Goal: Navigation & Orientation: Find specific page/section

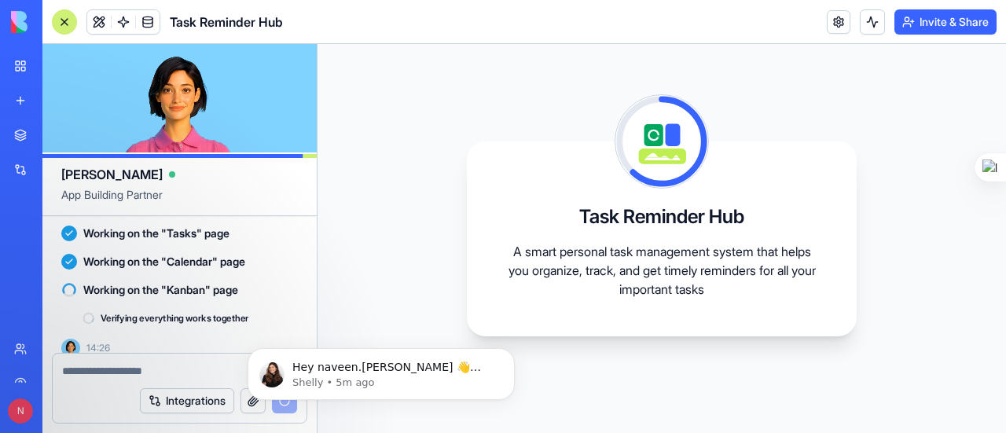
scroll to position [673, 0]
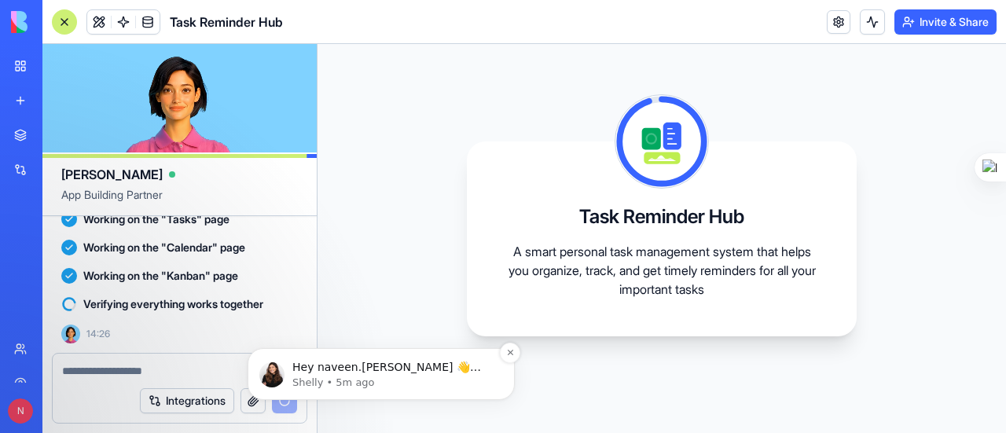
click at [413, 372] on p "Hey naveen.[PERSON_NAME] 👋 Welcome to Blocks 🙌 I'm here if you have any questio…" at bounding box center [393, 368] width 203 height 16
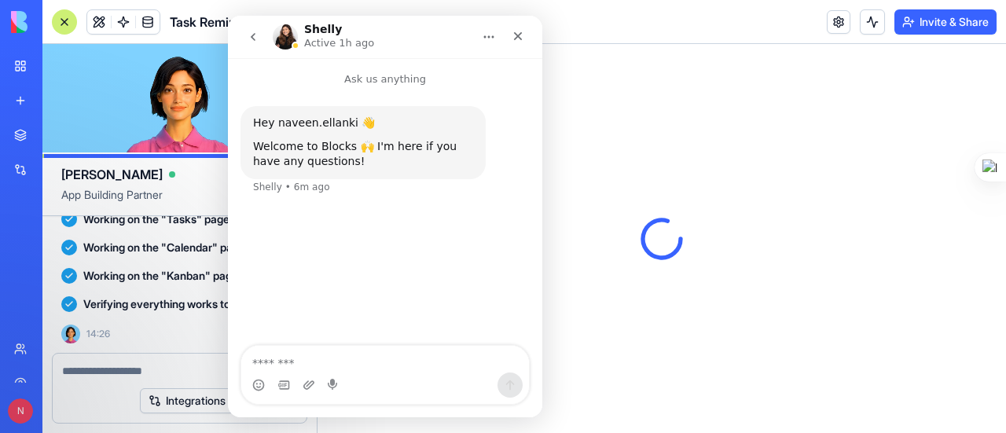
scroll to position [0, 0]
click at [527, 38] on div "Close" at bounding box center [518, 36] width 28 height 28
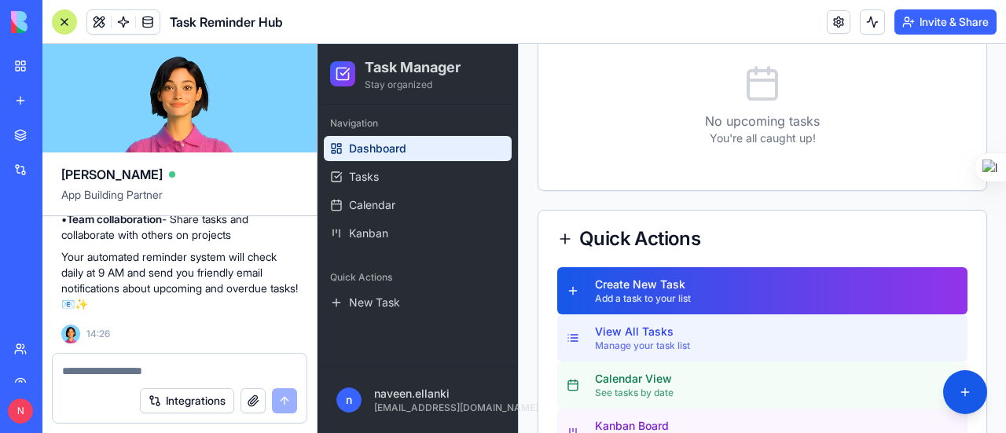
scroll to position [522, 0]
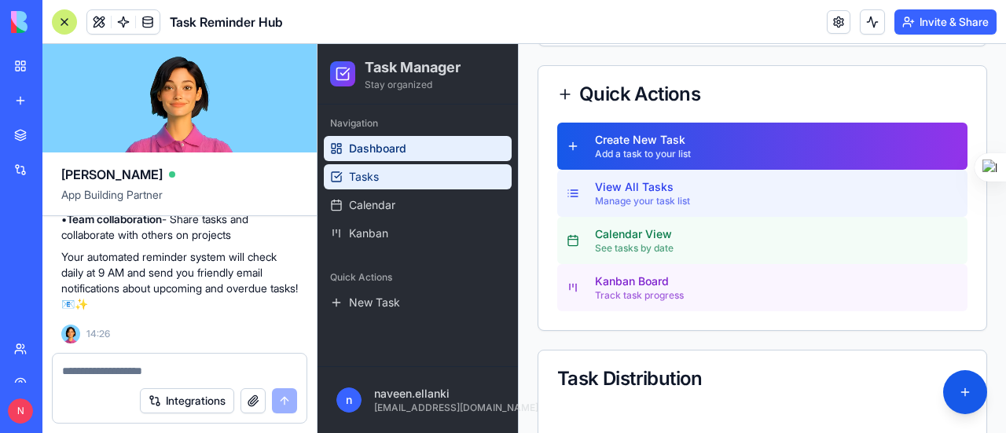
click at [409, 182] on link "Tasks" at bounding box center [418, 176] width 188 height 25
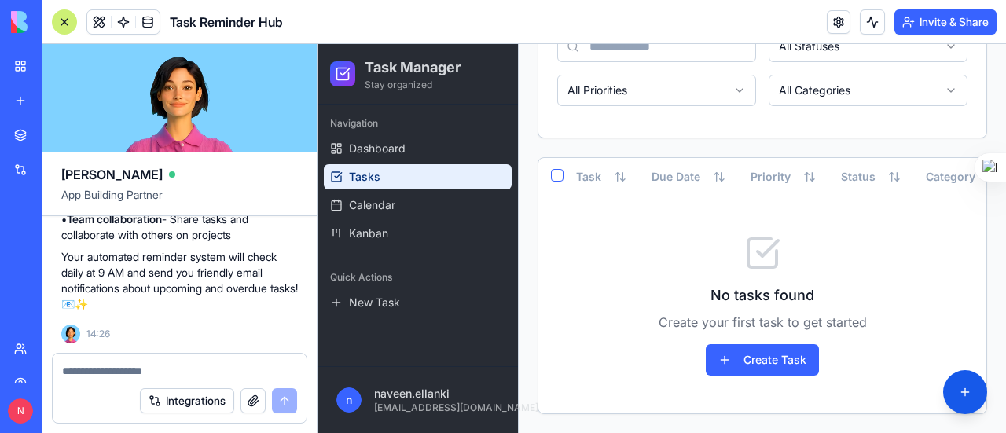
scroll to position [192, 0]
click at [743, 376] on div "No tasks found Create your first task to get started Create Task" at bounding box center [762, 304] width 448 height 217
click at [743, 365] on button "Create Task" at bounding box center [762, 359] width 113 height 31
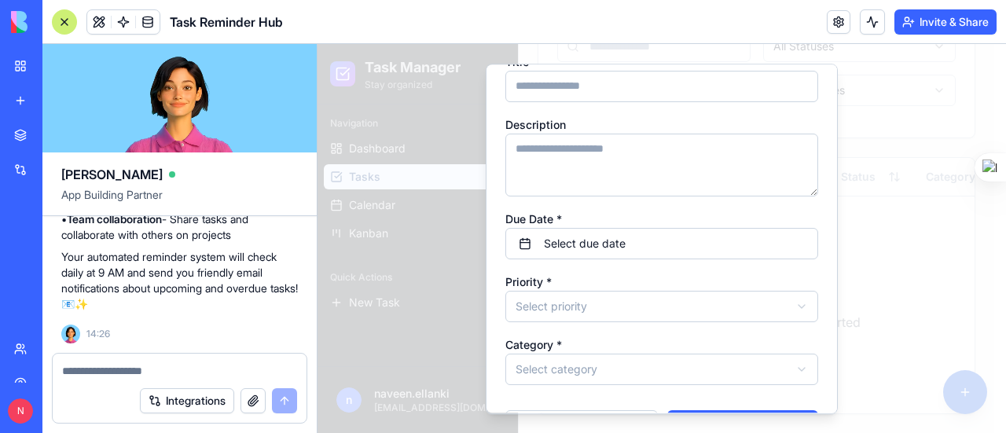
scroll to position [105, 0]
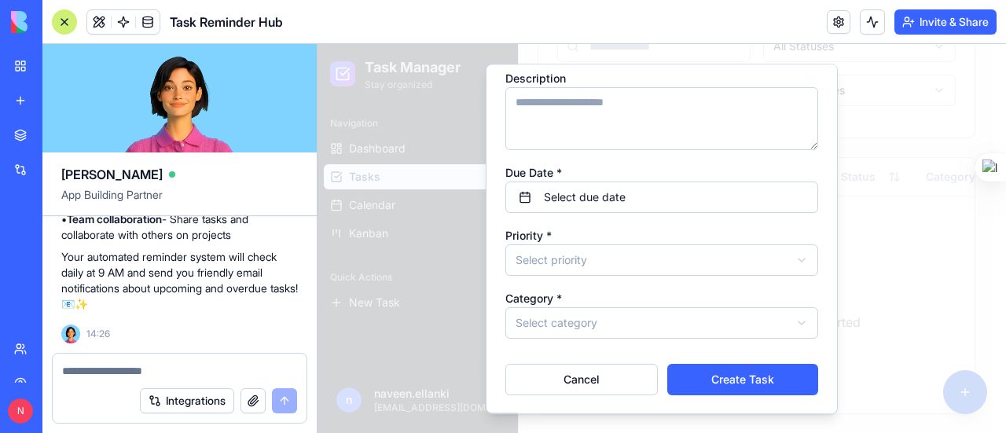
click at [589, 265] on body "Task Manager Stay organized Navigation Dashboard Tasks Calendar Kanban Quick Ac…" at bounding box center [655, 147] width 677 height 571
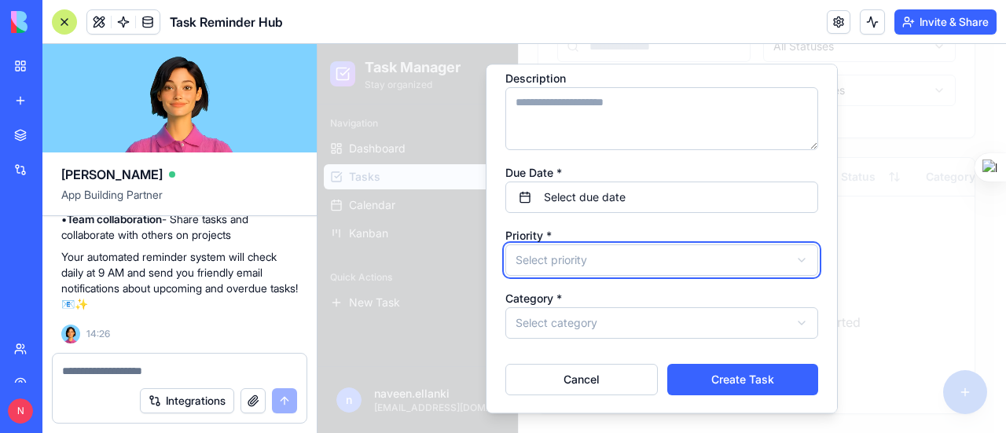
click at [590, 265] on body "Task Manager Stay organized Navigation Dashboard Tasks Calendar Kanban Quick Ac…" at bounding box center [655, 147] width 677 height 571
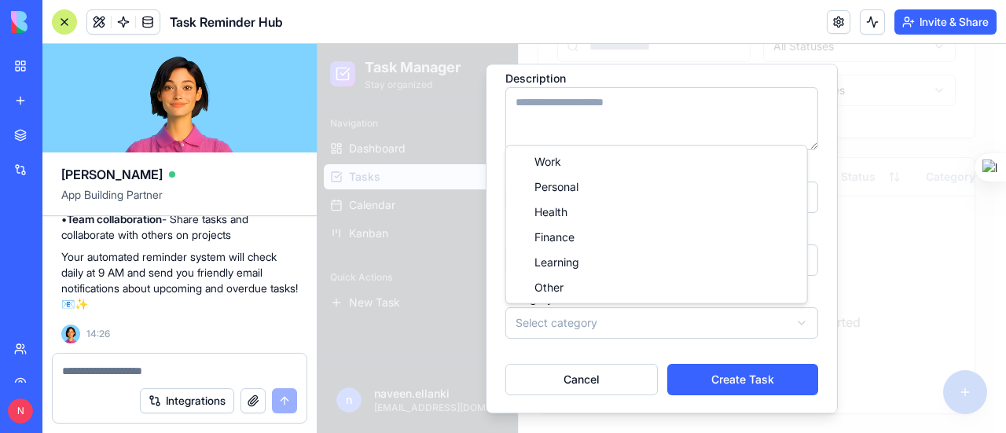
click at [574, 325] on body "Task Manager Stay organized Navigation Dashboard Tasks Calendar Kanban Quick Ac…" at bounding box center [655, 147] width 677 height 571
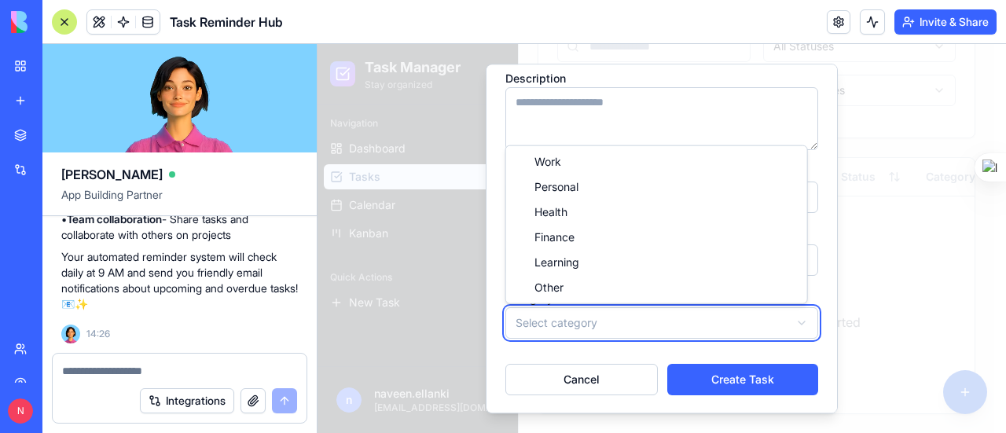
click at [574, 325] on body "Task Manager Stay organized Navigation Dashboard Tasks Calendar Kanban Quick Ac…" at bounding box center [655, 147] width 677 height 571
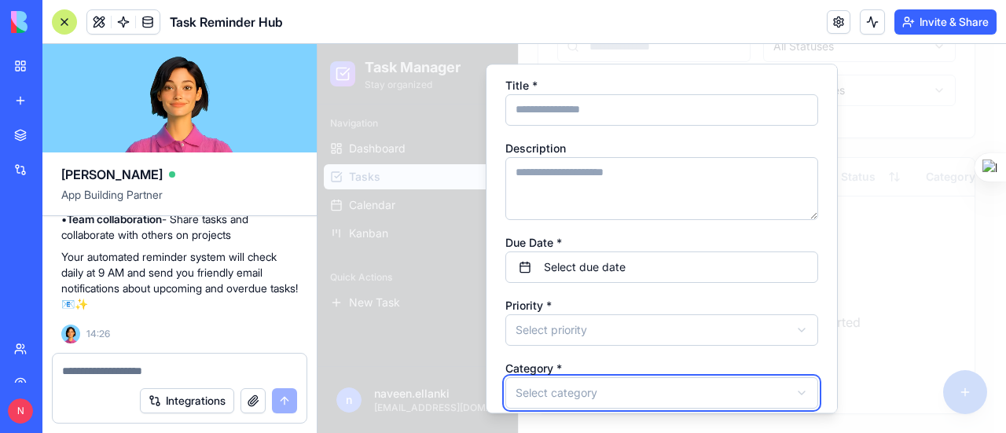
scroll to position [0, 0]
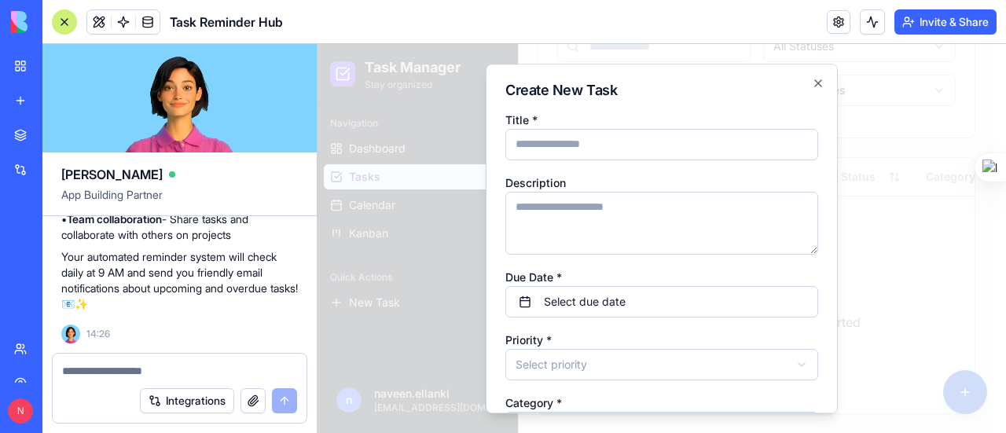
click at [798, 84] on h2 "Create New Task" at bounding box center [661, 90] width 313 height 14
click at [812, 83] on icon "button" at bounding box center [818, 83] width 13 height 13
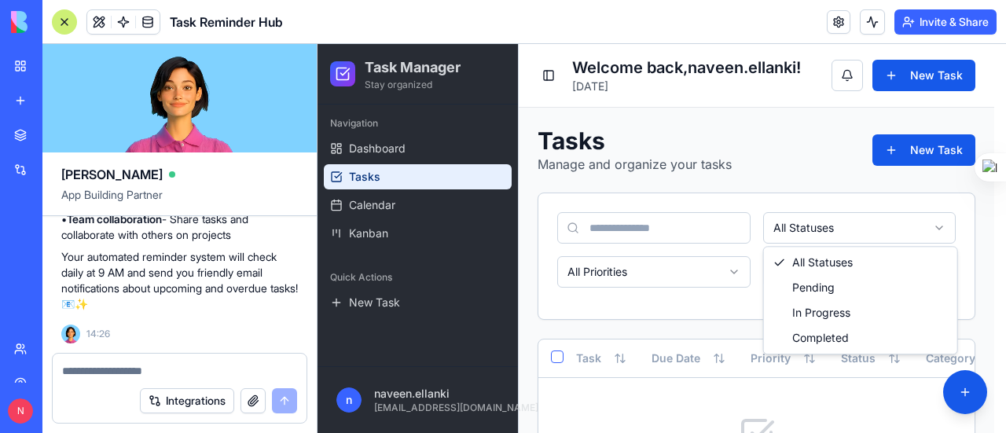
click at [800, 233] on html "Task Manager Stay organized Navigation Dashboard Tasks Calendar Kanban Quick Ac…" at bounding box center [661, 329] width 688 height 571
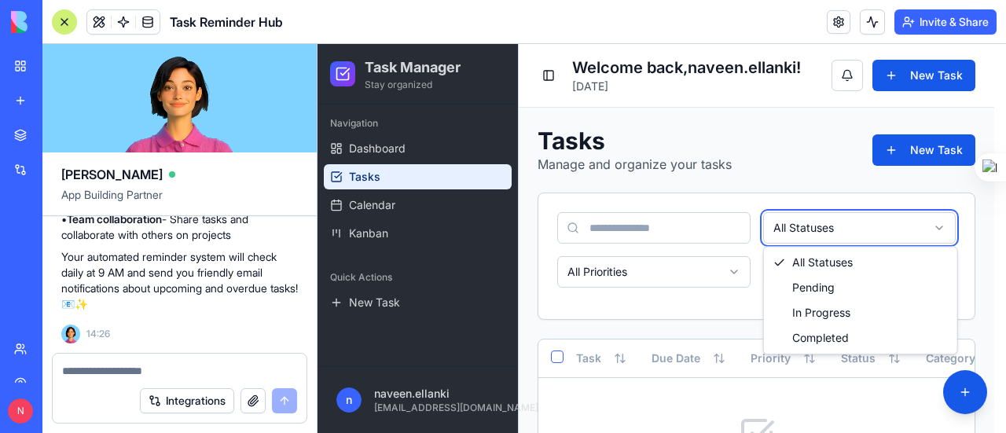
click at [800, 234] on html "Task Manager Stay organized Navigation Dashboard Tasks Calendar Kanban Quick Ac…" at bounding box center [661, 329] width 688 height 571
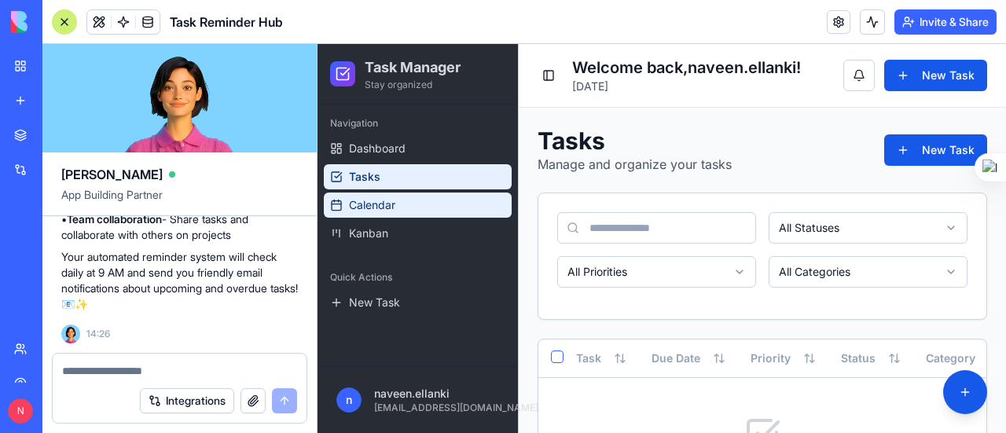
click at [399, 215] on link "Calendar" at bounding box center [418, 205] width 188 height 25
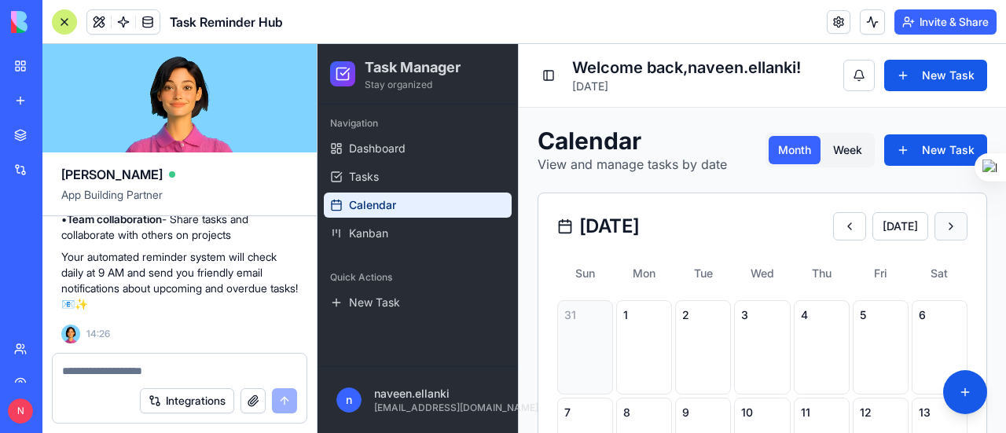
click at [935, 228] on button at bounding box center [950, 226] width 33 height 28
click at [847, 229] on button at bounding box center [849, 226] width 33 height 28
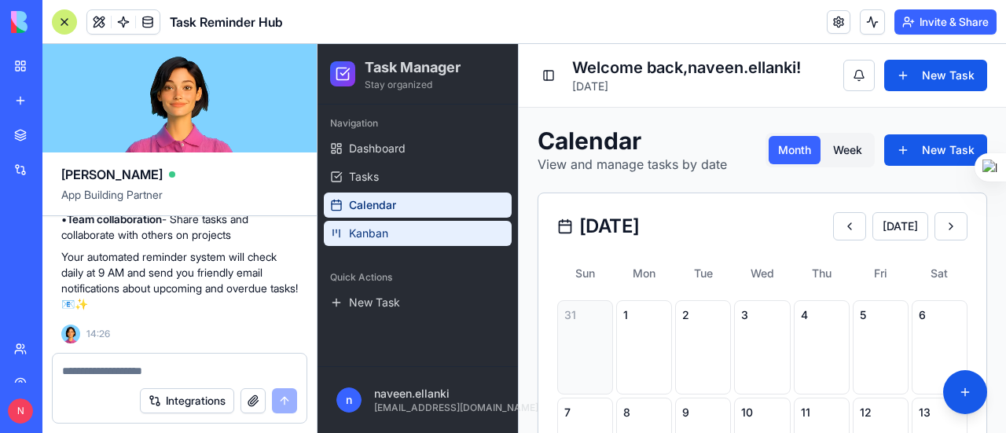
click at [363, 240] on span "Kanban" at bounding box center [368, 234] width 39 height 16
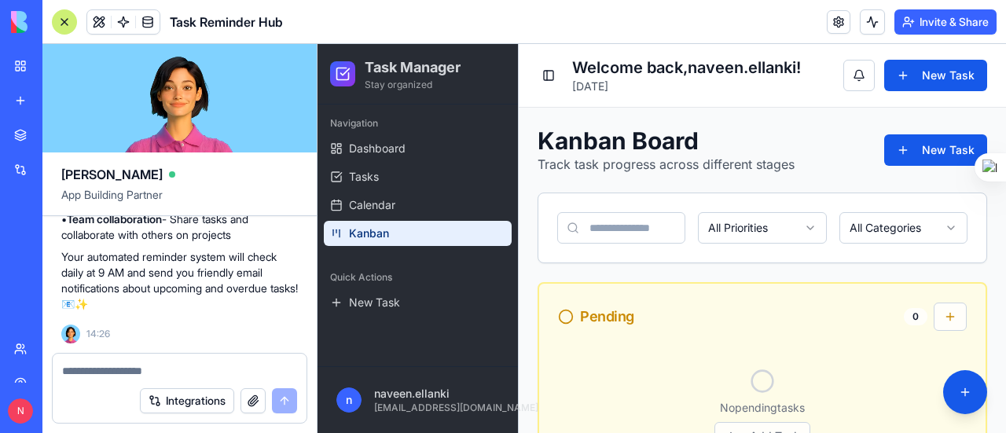
click at [753, 169] on p "Track task progress across different stages" at bounding box center [666, 164] width 257 height 19
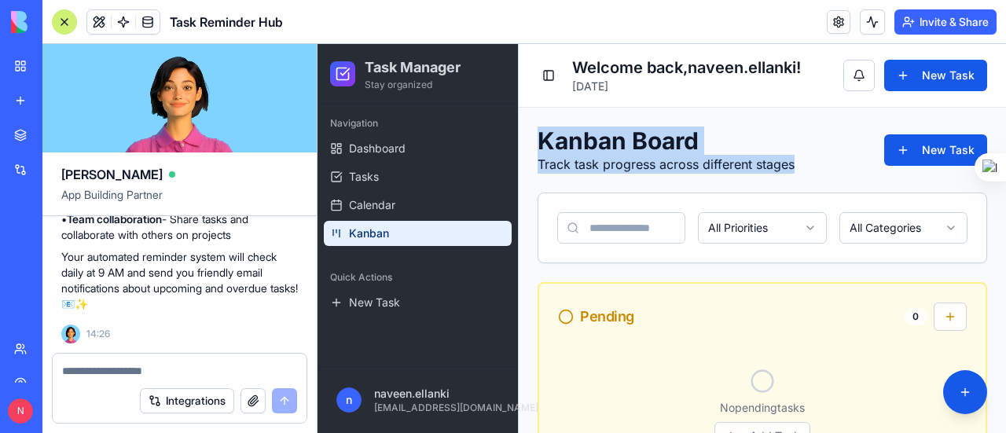
drag, startPoint x: 799, startPoint y: 161, endPoint x: 528, endPoint y: 138, distance: 272.1
click at [584, 145] on h1 "Kanban Board" at bounding box center [666, 141] width 257 height 28
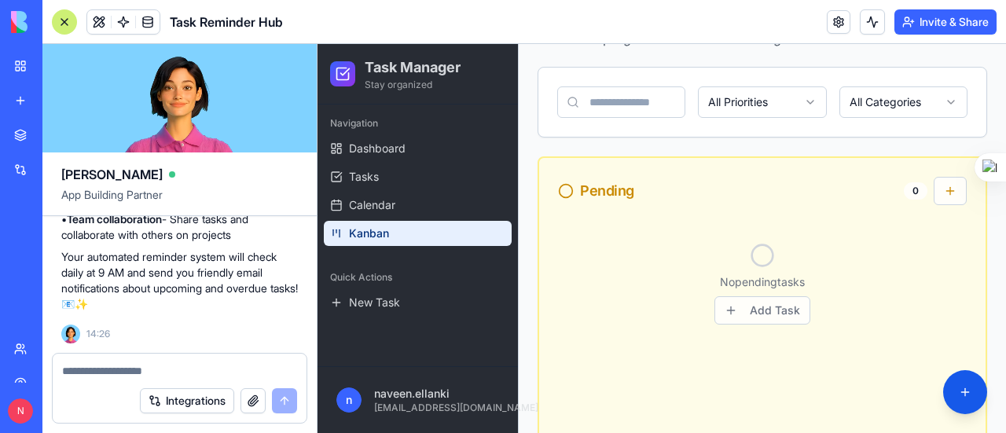
scroll to position [157, 0]
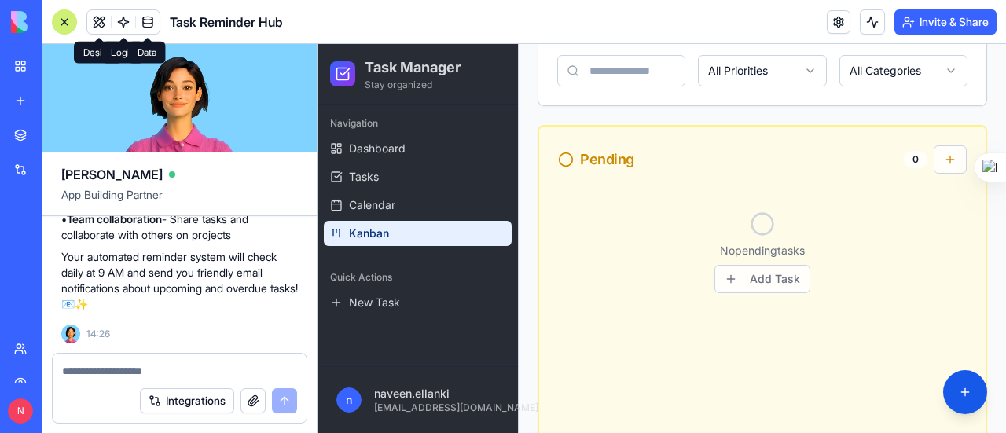
click at [133, 20] on span at bounding box center [148, 22] width 44 height 44
click at [118, 21] on span at bounding box center [123, 22] width 44 height 44
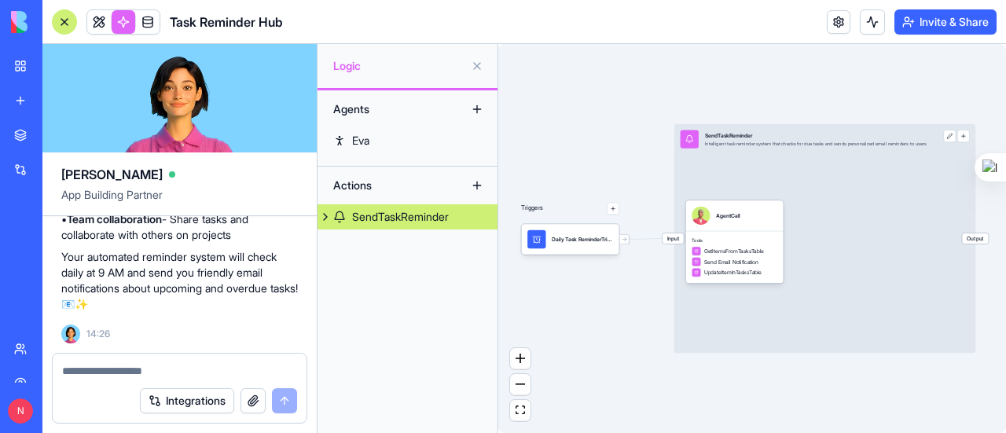
drag, startPoint x: 112, startPoint y: 34, endPoint x: 105, endPoint y: 28, distance: 10.1
click at [111, 32] on div at bounding box center [123, 21] width 74 height 25
click at [105, 28] on link at bounding box center [99, 22] width 24 height 24
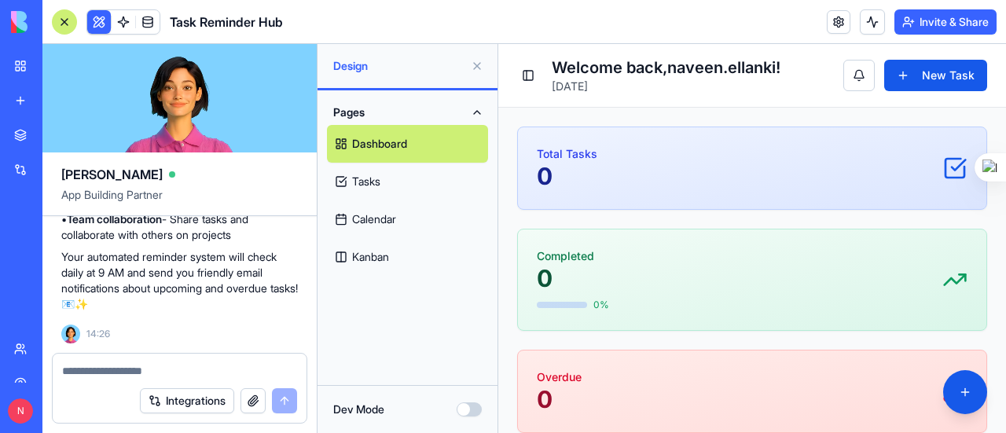
click at [415, 181] on link "Tasks" at bounding box center [407, 182] width 161 height 38
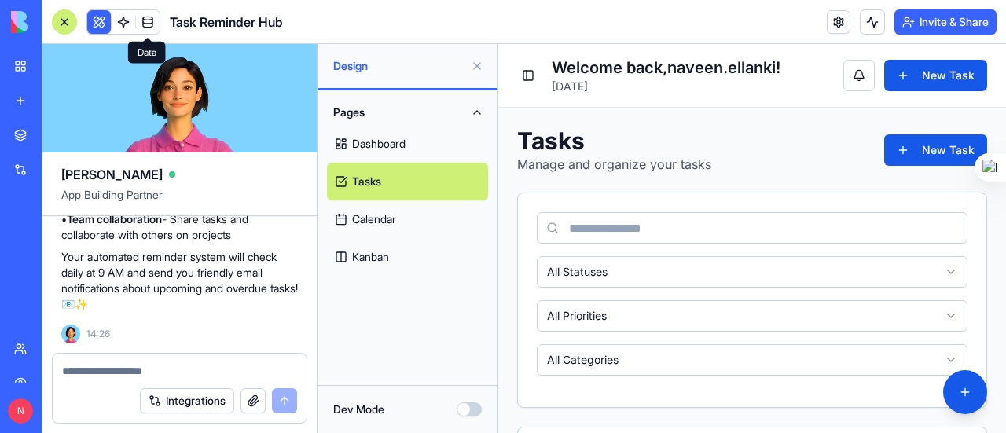
click at [150, 19] on link at bounding box center [148, 22] width 24 height 24
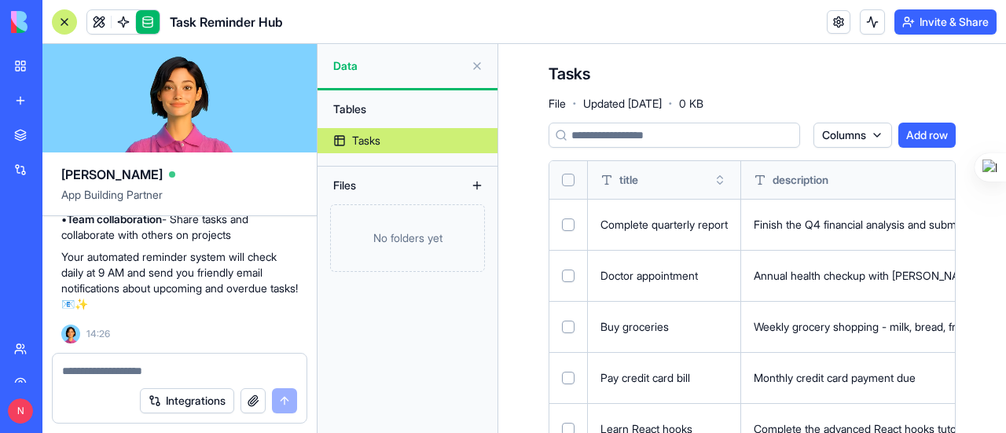
click at [57, 18] on div at bounding box center [64, 21] width 25 height 25
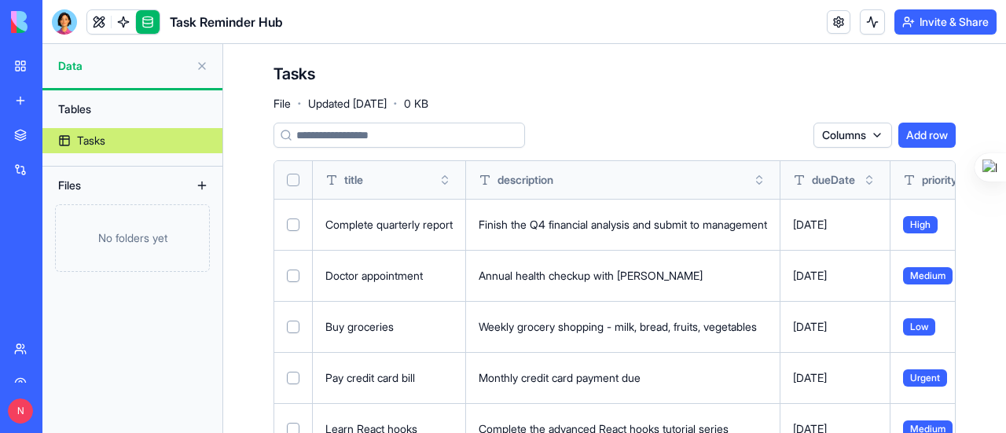
click at [31, 71] on link "My Workspace" at bounding box center [36, 65] width 63 height 31
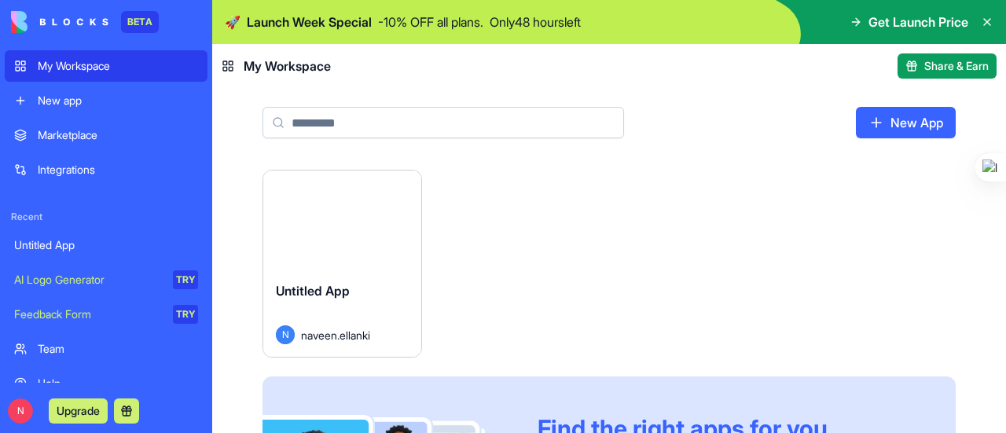
click at [332, 229] on button "Launch" at bounding box center [342, 219] width 118 height 31
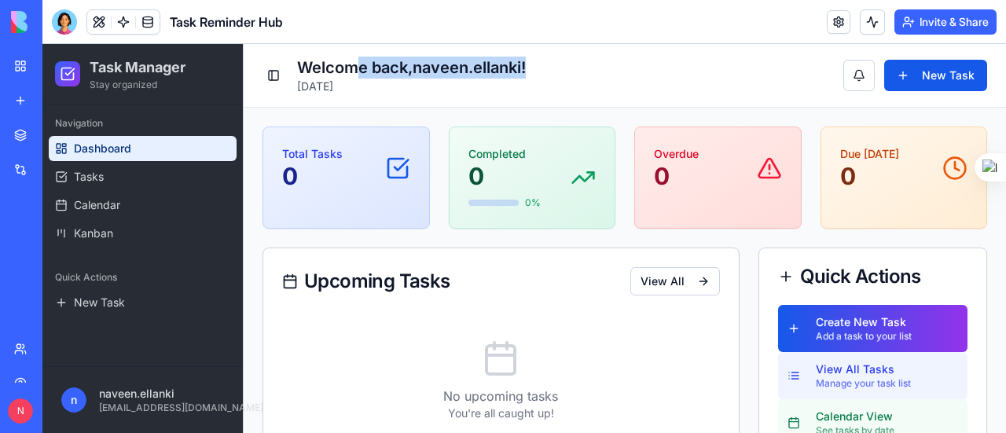
drag, startPoint x: 539, startPoint y: 65, endPoint x: 325, endPoint y: 68, distance: 214.6
click at [339, 68] on div "Toggle Sidebar Welcome back, naveen.[PERSON_NAME] ! [DATE] New Task" at bounding box center [624, 76] width 725 height 38
click at [305, 70] on h2 "Welcome back, naveen.[PERSON_NAME] !" at bounding box center [411, 68] width 229 height 22
drag, startPoint x: 302, startPoint y: 66, endPoint x: 416, endPoint y: 86, distance: 115.8
click at [466, 87] on div "Welcome back, naveen.[PERSON_NAME] ! [DATE]" at bounding box center [411, 76] width 229 height 38
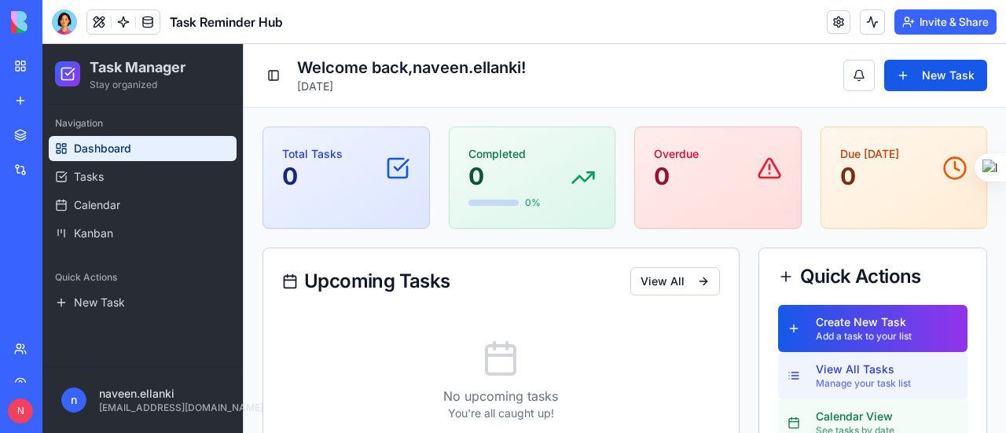
click at [451, 90] on p "[DATE]" at bounding box center [411, 87] width 229 height 16
drag, startPoint x: 449, startPoint y: 88, endPoint x: 282, endPoint y: 75, distance: 167.1
click at [282, 75] on div "Toggle Sidebar Welcome back, naveen.[PERSON_NAME] ! [DATE]" at bounding box center [393, 76] width 263 height 38
click at [296, 64] on div "Toggle Sidebar Welcome back, naveen.[PERSON_NAME] ! [DATE]" at bounding box center [393, 76] width 263 height 38
drag, startPoint x: 300, startPoint y: 67, endPoint x: 453, endPoint y: 89, distance: 154.0
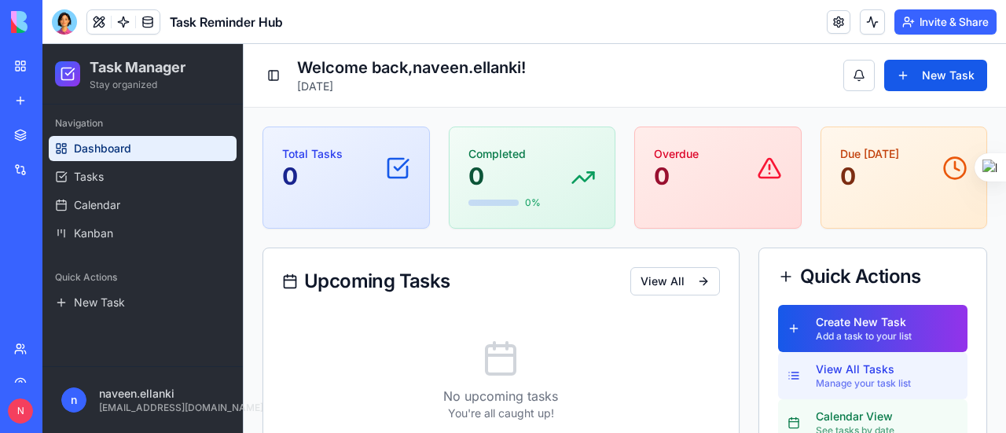
click at [453, 89] on div "Welcome back, naveen.[PERSON_NAME] ! [DATE]" at bounding box center [411, 76] width 229 height 38
click at [453, 89] on p "[DATE]" at bounding box center [411, 87] width 229 height 16
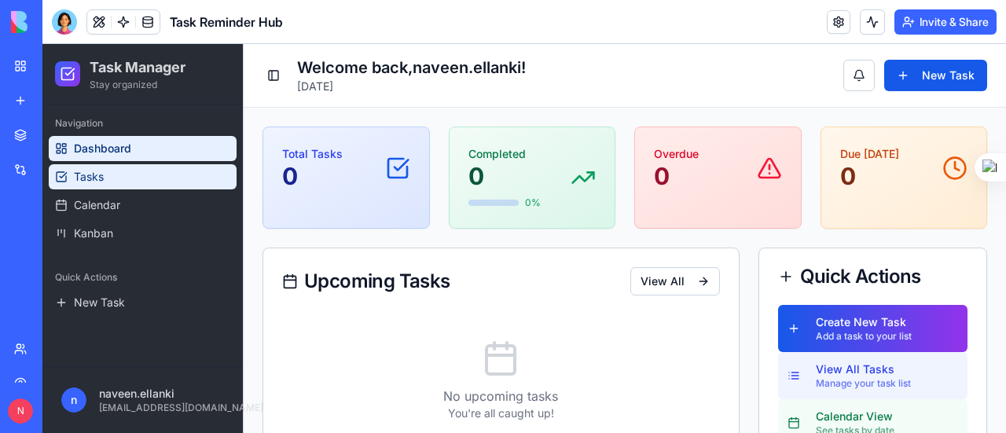
click at [176, 167] on link "Tasks" at bounding box center [143, 176] width 188 height 25
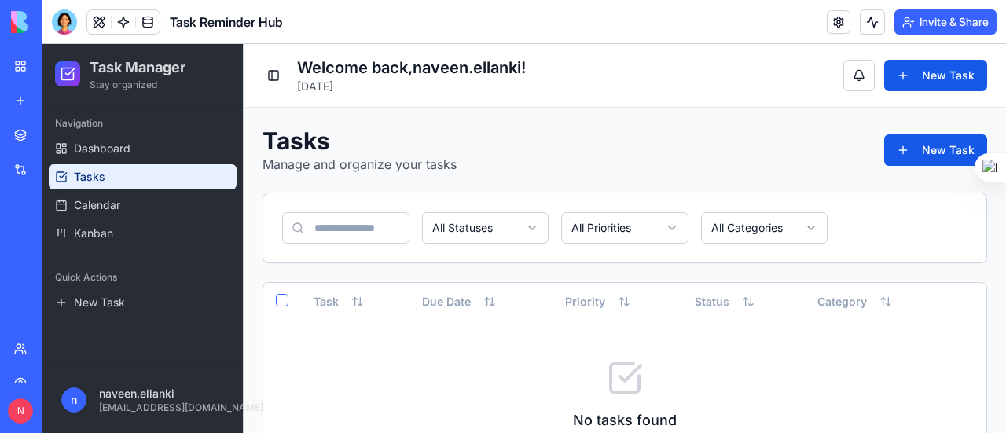
scroll to position [123, 0]
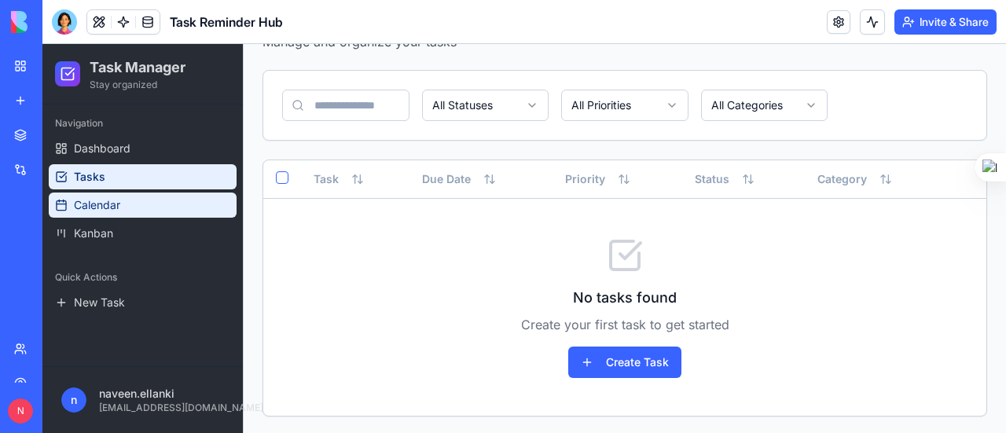
click at [131, 211] on link "Calendar" at bounding box center [143, 205] width 188 height 25
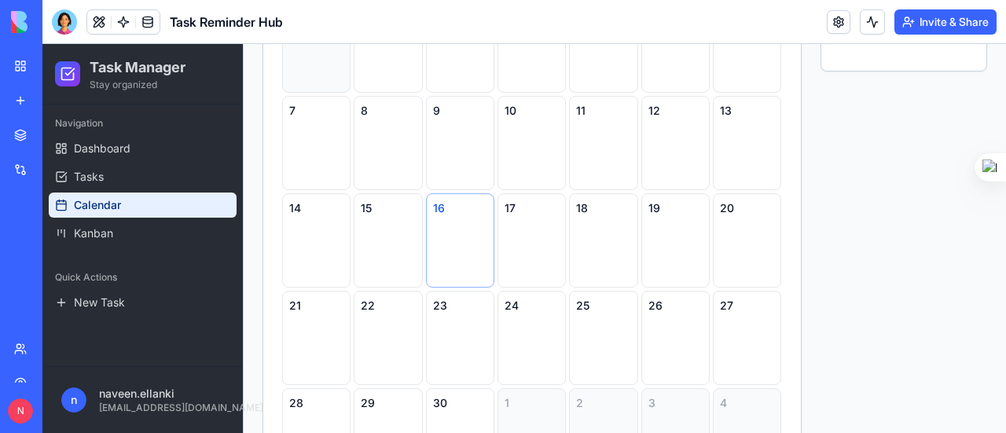
scroll to position [388, 0]
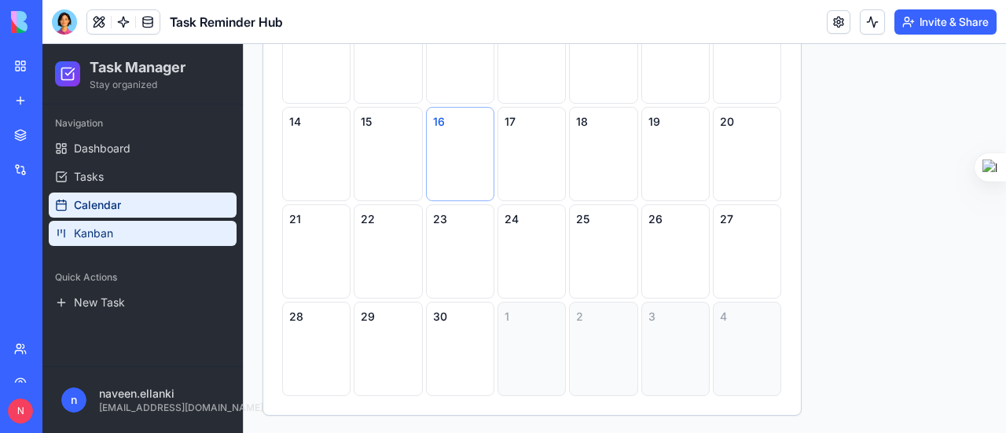
click at [93, 221] on link "Kanban" at bounding box center [143, 233] width 188 height 25
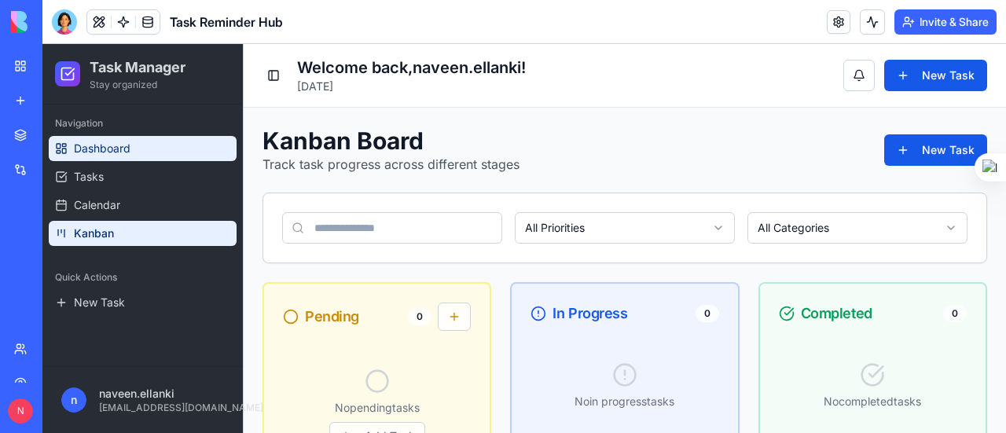
click at [149, 139] on link "Dashboard" at bounding box center [143, 148] width 188 height 25
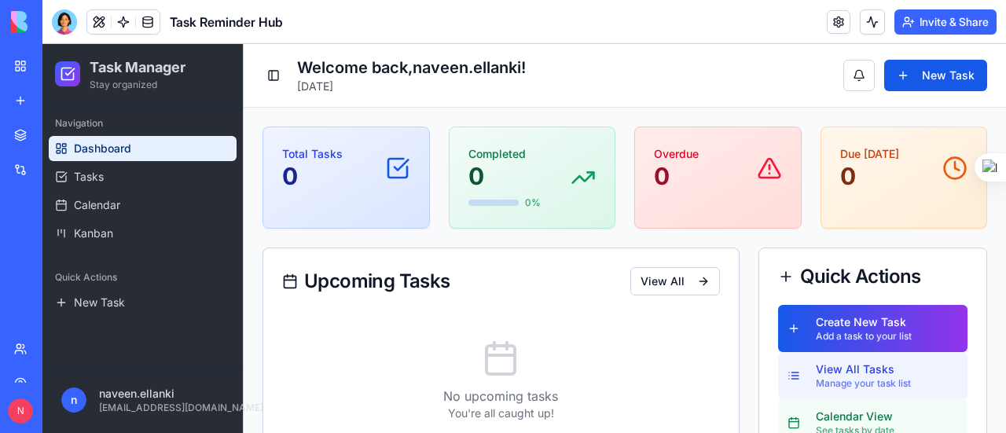
scroll to position [262, 0]
